Goal: Task Accomplishment & Management: Complete application form

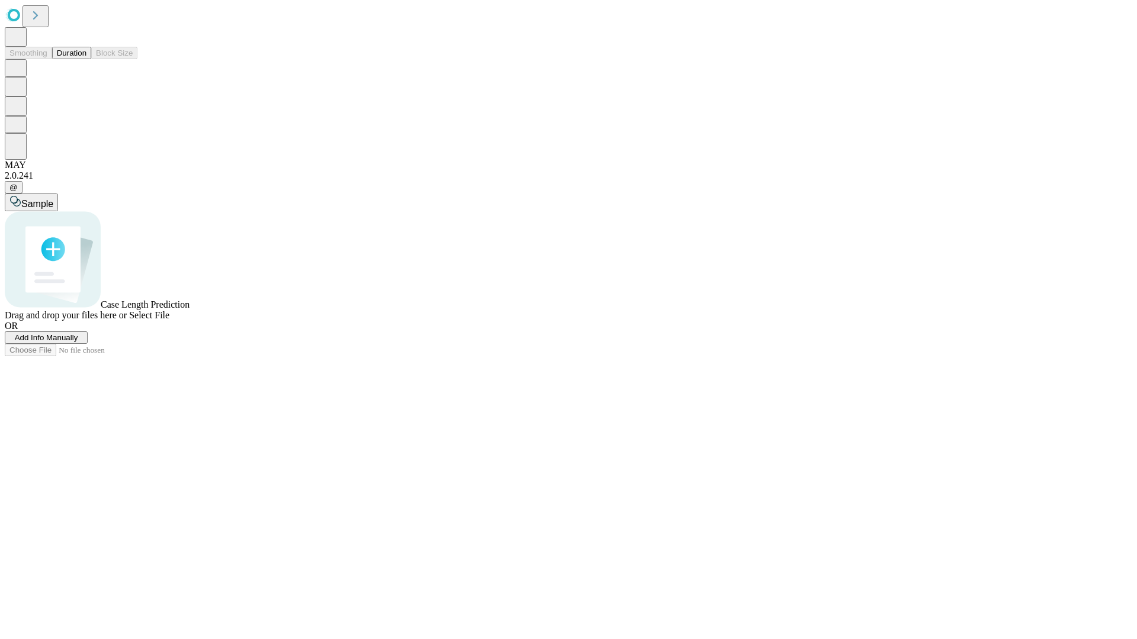
click at [78, 342] on span "Add Info Manually" at bounding box center [46, 337] width 63 height 9
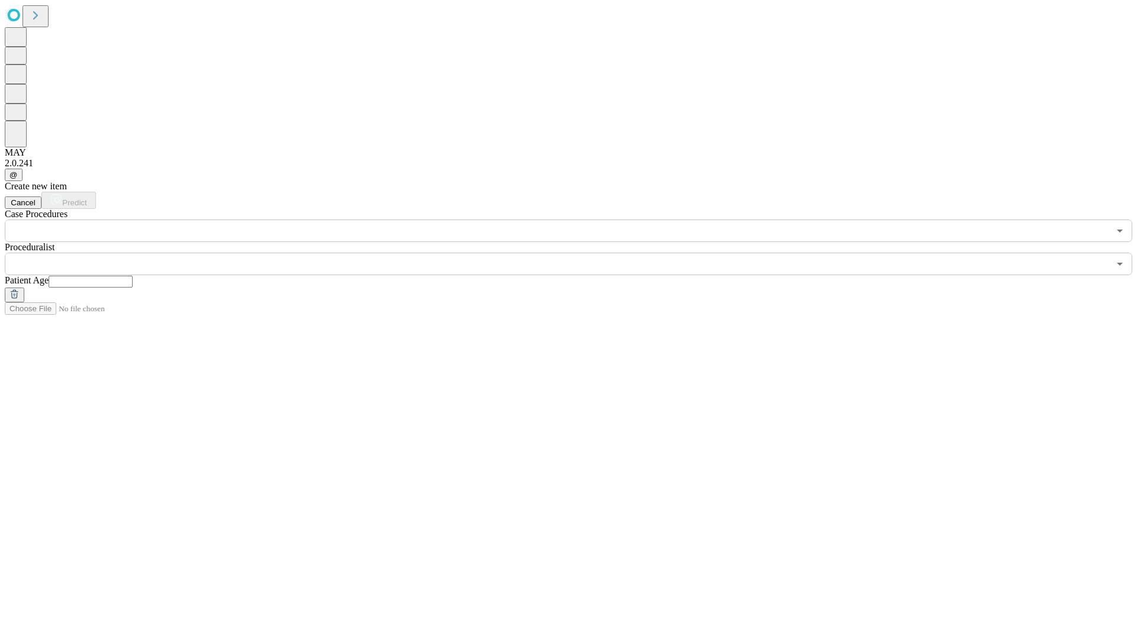
click at [133, 276] on input "text" at bounding box center [91, 282] width 84 height 12
type input "*"
click at [577, 253] on input "text" at bounding box center [557, 264] width 1104 height 22
